Goal: Task Accomplishment & Management: Manage account settings

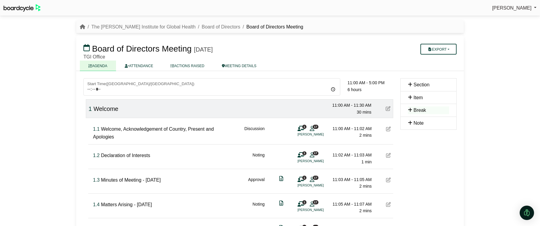
scroll to position [1, 0]
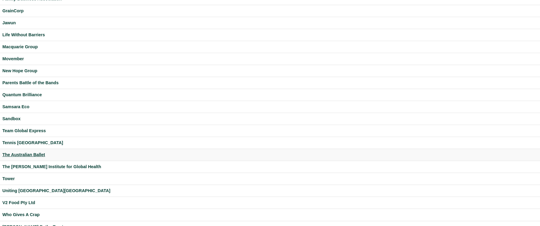
scroll to position [168, 0]
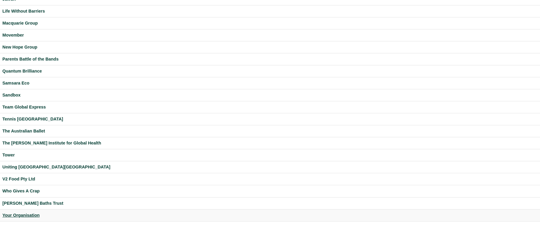
click at [22, 214] on div "Your Organisation" at bounding box center [270, 215] width 536 height 7
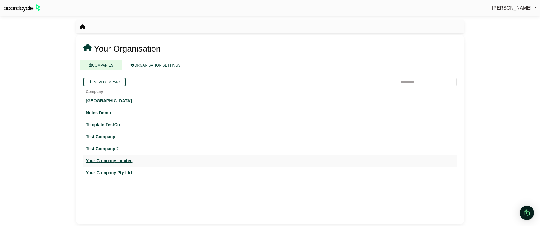
click at [123, 160] on div "Your Company Limited" at bounding box center [270, 160] width 369 height 7
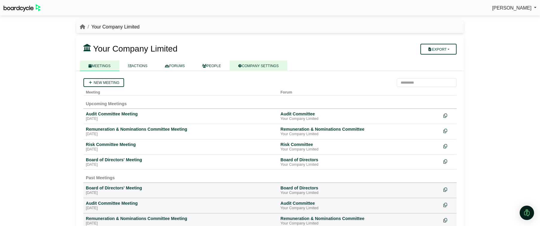
click at [254, 65] on link "COMPANY SETTINGS" at bounding box center [259, 65] width 58 height 10
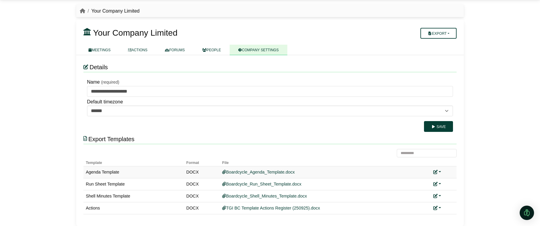
scroll to position [19, 0]
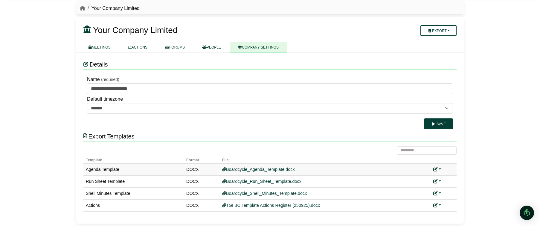
click at [439, 169] on link at bounding box center [438, 169] width 8 height 5
click at [446, 177] on link "Add custom template" at bounding box center [460, 177] width 53 height 11
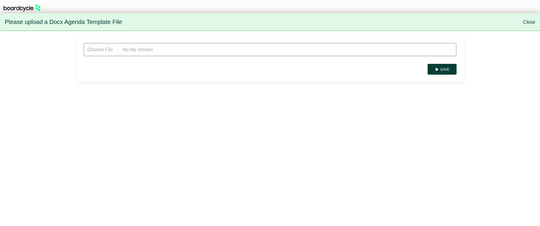
click at [154, 49] on input "file" at bounding box center [269, 49] width 373 height 13
type input "**********"
click at [449, 70] on button "Save" at bounding box center [442, 69] width 29 height 11
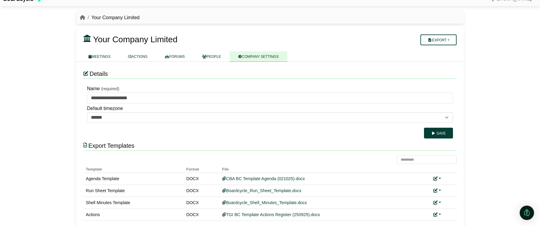
scroll to position [10, 0]
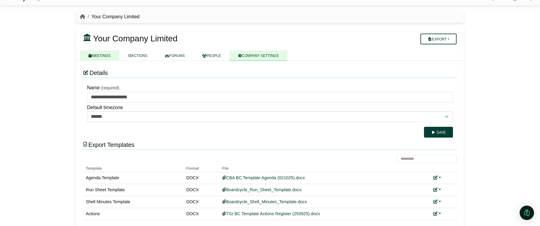
click at [104, 54] on link "MEETINGS" at bounding box center [100, 55] width 40 height 10
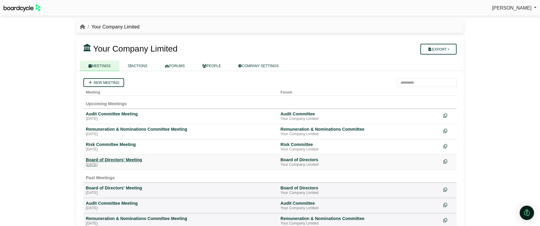
click at [117, 158] on div "Board of Directors' Meeting" at bounding box center [181, 159] width 190 height 5
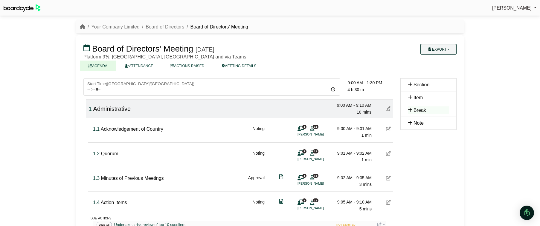
click at [444, 47] on button "Export" at bounding box center [439, 49] width 36 height 11
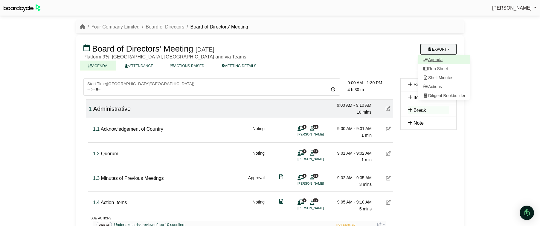
click at [440, 57] on link "Agenda" at bounding box center [445, 59] width 52 height 9
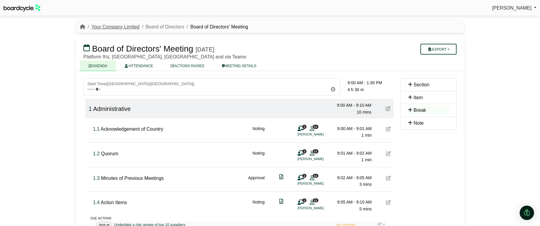
click at [115, 27] on link "Your Company Limited" at bounding box center [115, 26] width 48 height 5
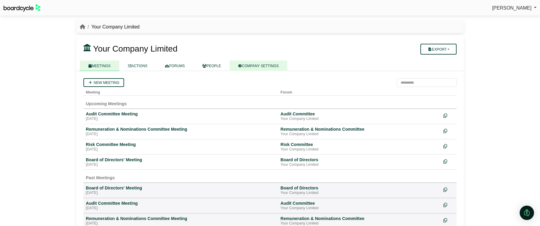
scroll to position [1, 0]
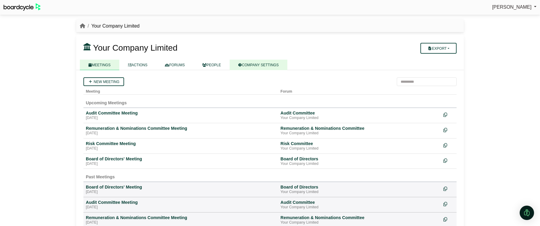
click at [257, 62] on link "COMPANY SETTINGS" at bounding box center [259, 65] width 58 height 10
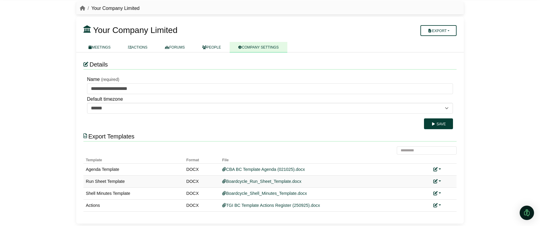
scroll to position [19, 0]
click at [440, 206] on link at bounding box center [438, 205] width 8 height 5
click at [450, 194] on button "Remove custom template" at bounding box center [464, 195] width 61 height 11
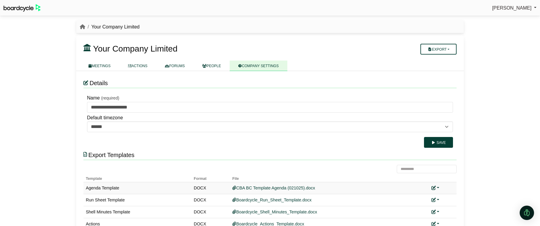
click at [439, 188] on link at bounding box center [436, 187] width 8 height 5
click at [442, 195] on link "Replace custom template" at bounding box center [462, 196] width 61 height 11
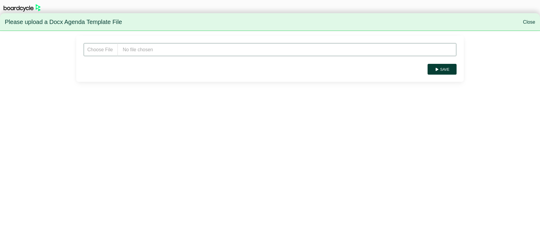
click at [175, 53] on input "file" at bounding box center [269, 49] width 373 height 13
click at [151, 51] on input "file" at bounding box center [269, 49] width 373 height 13
type input "**********"
click at [443, 70] on button "Save" at bounding box center [442, 69] width 29 height 11
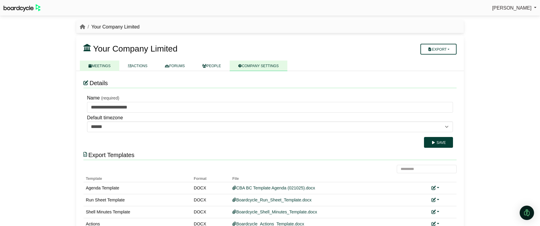
click at [99, 63] on link "MEETINGS" at bounding box center [100, 65] width 40 height 10
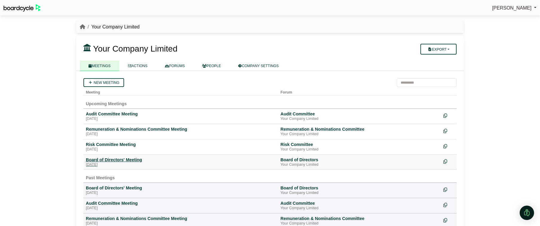
click at [126, 159] on div "Board of Directors' Meeting" at bounding box center [181, 159] width 190 height 5
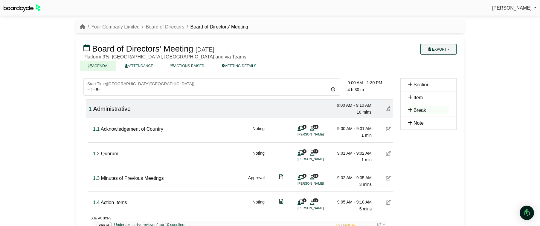
click at [440, 53] on button "Export" at bounding box center [439, 49] width 36 height 11
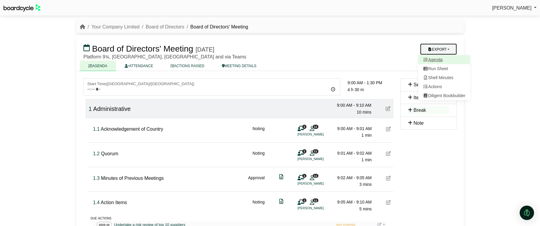
click at [440, 60] on link "Agenda" at bounding box center [445, 59] width 52 height 9
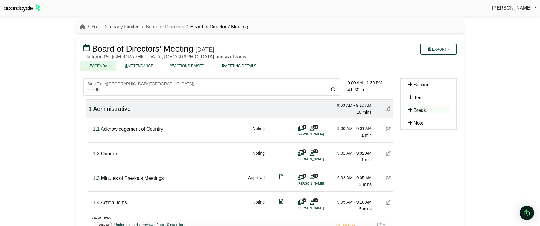
click at [123, 27] on link "Your Company Limited" at bounding box center [115, 26] width 48 height 5
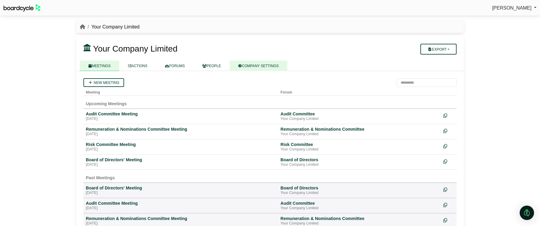
click at [274, 67] on link "COMPANY SETTINGS" at bounding box center [259, 65] width 58 height 10
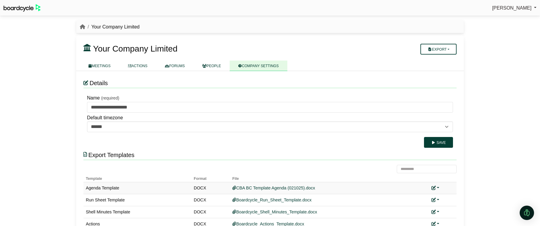
click at [437, 188] on link at bounding box center [436, 187] width 8 height 5
click at [443, 195] on link "Replace custom template" at bounding box center [462, 196] width 61 height 11
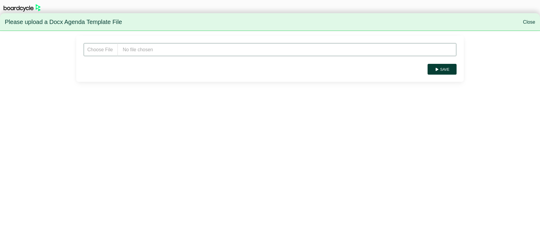
click at [225, 55] on input "file" at bounding box center [269, 49] width 373 height 13
click at [164, 47] on input "file" at bounding box center [269, 49] width 373 height 13
type input "**********"
click at [444, 65] on button "Save" at bounding box center [442, 69] width 29 height 11
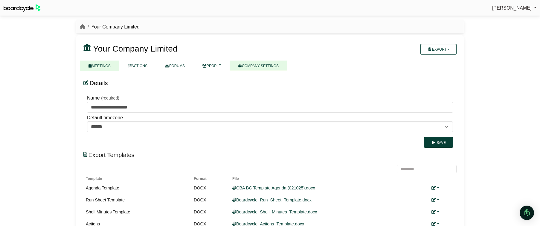
click at [91, 64] on icon at bounding box center [90, 66] width 3 height 4
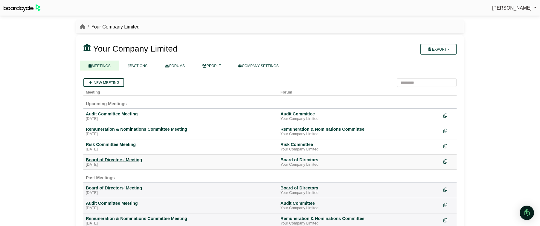
drag, startPoint x: 117, startPoint y: 159, endPoint x: 145, endPoint y: 161, distance: 28.2
click at [117, 159] on div "Board of Directors' Meeting" at bounding box center [181, 159] width 190 height 5
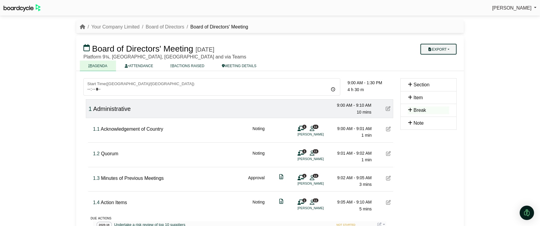
click at [444, 51] on button "Export" at bounding box center [439, 49] width 36 height 11
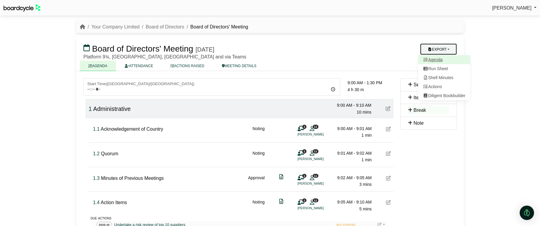
click at [444, 58] on link "Agenda" at bounding box center [445, 59] width 52 height 9
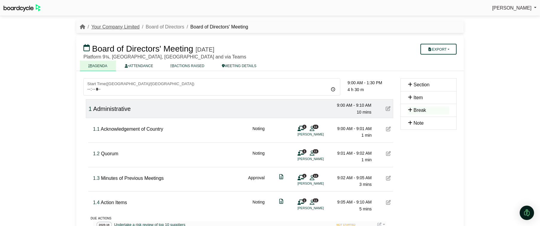
click at [103, 26] on link "Your Company Limited" at bounding box center [115, 26] width 48 height 5
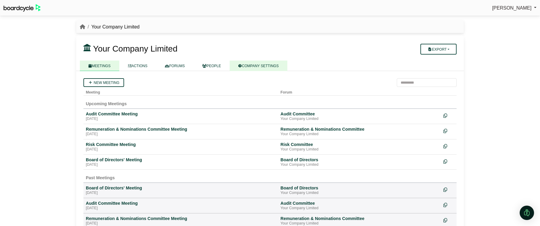
click at [254, 65] on link "COMPANY SETTINGS" at bounding box center [259, 65] width 58 height 10
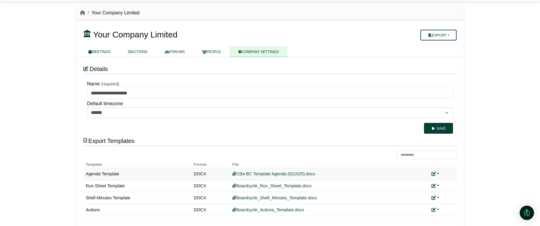
scroll to position [19, 0]
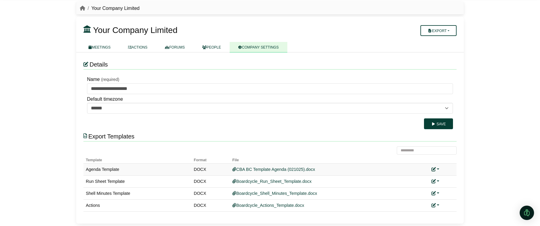
click at [437, 169] on link at bounding box center [436, 169] width 8 height 5
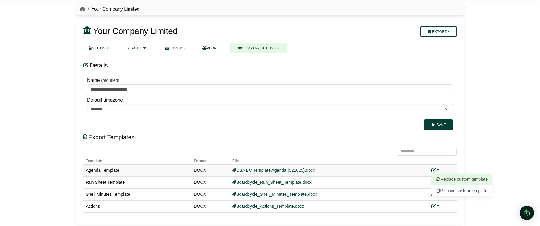
click at [447, 175] on link "Replace custom template" at bounding box center [462, 178] width 61 height 11
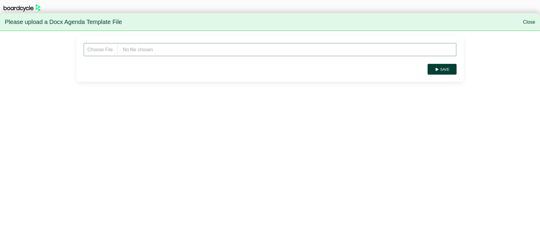
click at [160, 54] on input "file" at bounding box center [269, 49] width 373 height 13
click at [157, 51] on input "file" at bounding box center [269, 49] width 373 height 13
type input "**********"
click at [452, 68] on button "Save" at bounding box center [442, 69] width 29 height 11
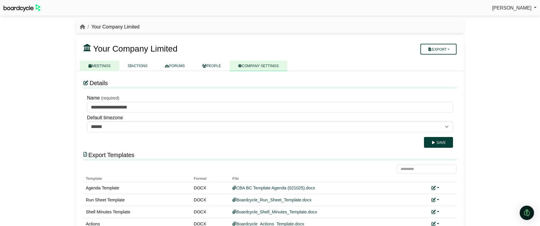
click at [103, 68] on link "MEETINGS" at bounding box center [100, 65] width 40 height 10
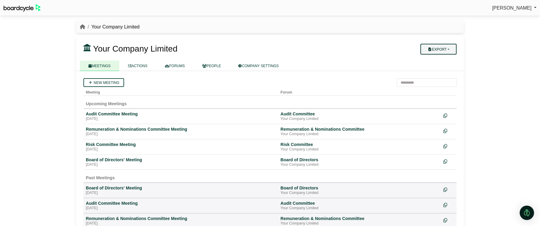
click at [449, 46] on button "Export" at bounding box center [439, 49] width 36 height 11
click at [369, 46] on h3 "Your Company Limited" at bounding box center [238, 48] width 317 height 12
click at [129, 157] on div "Board of Directors' Meeting" at bounding box center [181, 159] width 190 height 5
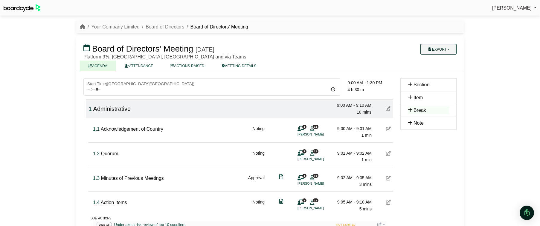
click at [448, 46] on button "Export" at bounding box center [439, 49] width 36 height 11
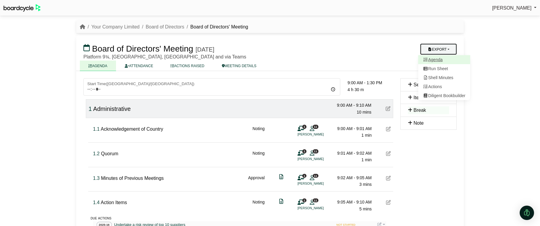
click at [442, 58] on link "Agenda" at bounding box center [445, 59] width 52 height 9
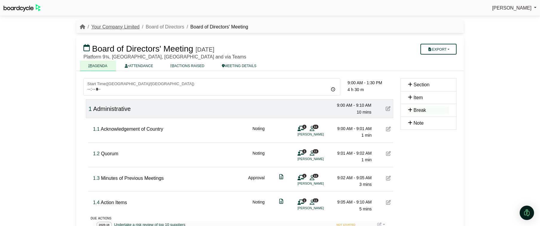
click at [110, 28] on link "Your Company Limited" at bounding box center [115, 26] width 48 height 5
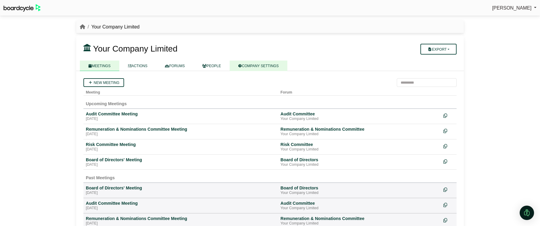
click at [271, 66] on link "COMPANY SETTINGS" at bounding box center [259, 65] width 58 height 10
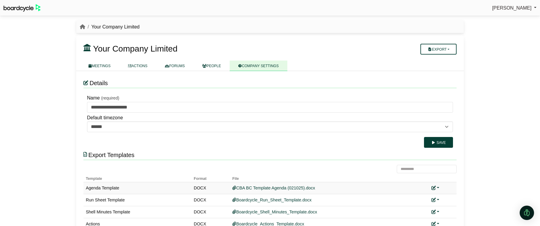
click at [439, 187] on link at bounding box center [436, 187] width 8 height 5
click at [444, 194] on link "Replace custom template" at bounding box center [462, 196] width 61 height 11
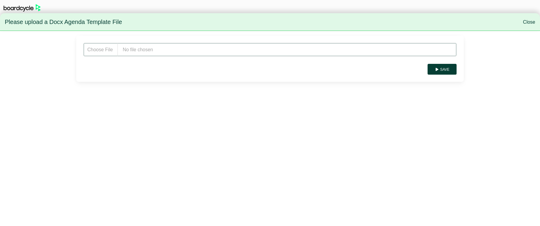
click at [148, 51] on input "file" at bounding box center [269, 49] width 373 height 13
click at [134, 51] on input "file" at bounding box center [269, 49] width 373 height 13
type input "**********"
click at [445, 72] on button "Save" at bounding box center [442, 69] width 29 height 11
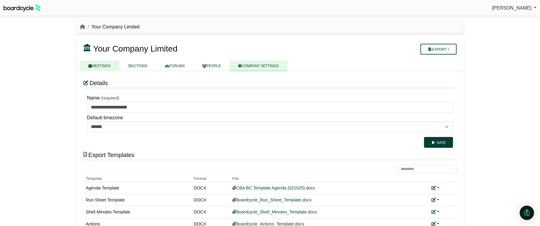
click at [107, 67] on link "MEETINGS" at bounding box center [100, 65] width 40 height 10
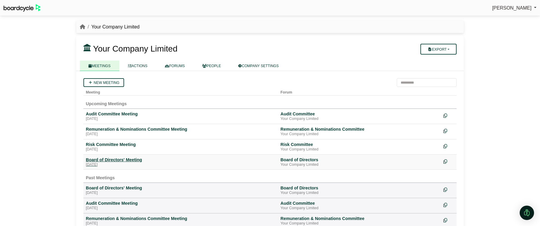
click at [131, 161] on div "Board of Directors' Meeting" at bounding box center [181, 159] width 190 height 5
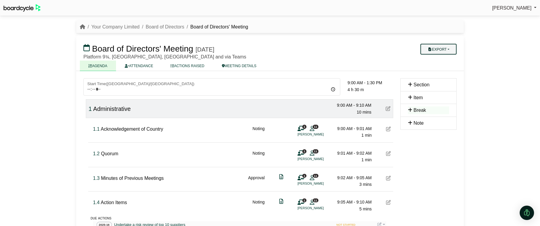
click at [450, 49] on button "Export" at bounding box center [439, 49] width 36 height 11
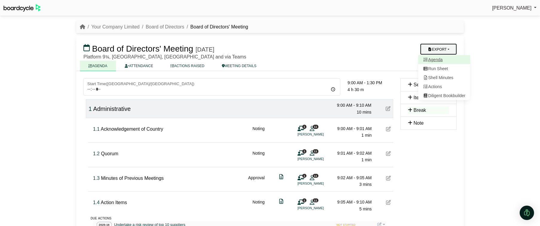
click at [443, 61] on link "Agenda" at bounding box center [445, 59] width 52 height 9
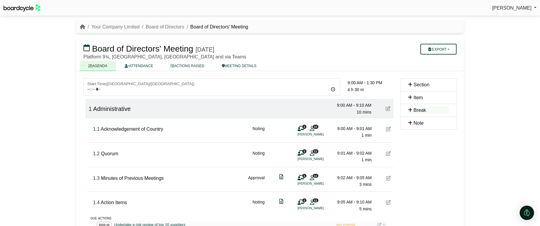
scroll to position [2, 0]
